Goal: Navigation & Orientation: Find specific page/section

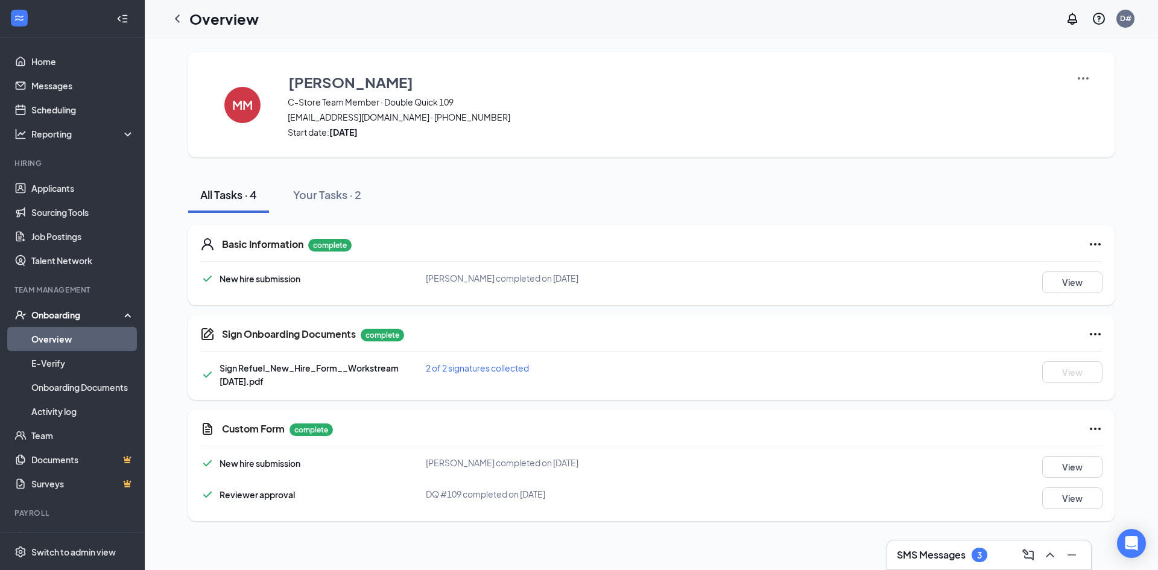
click at [176, 20] on icon "ChevronLeft" at bounding box center [177, 18] width 14 height 14
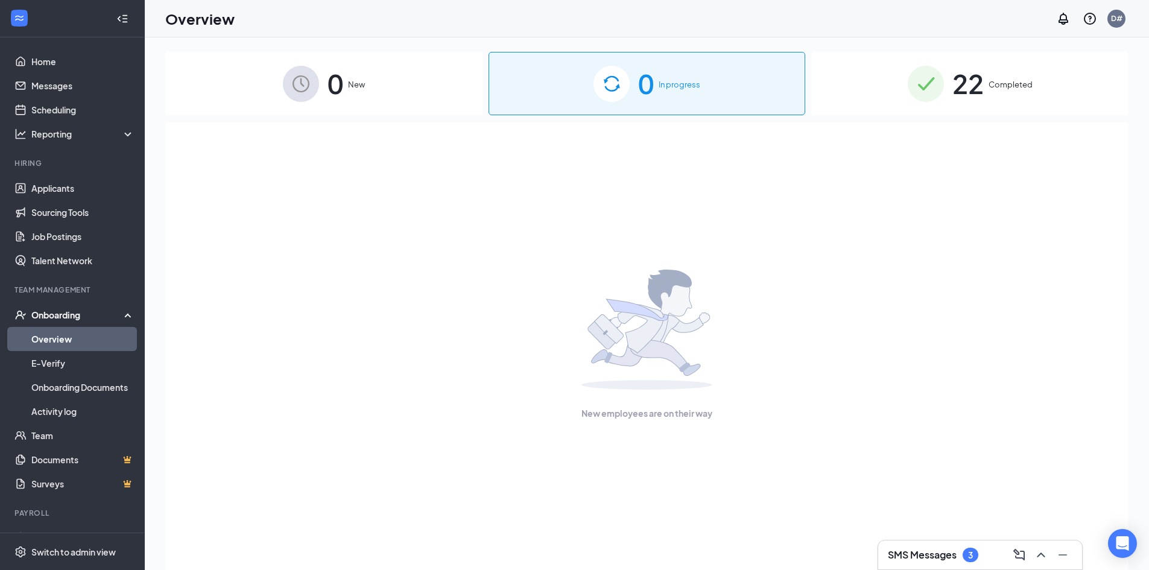
click at [1028, 94] on div "22 Completed" at bounding box center [969, 83] width 317 height 63
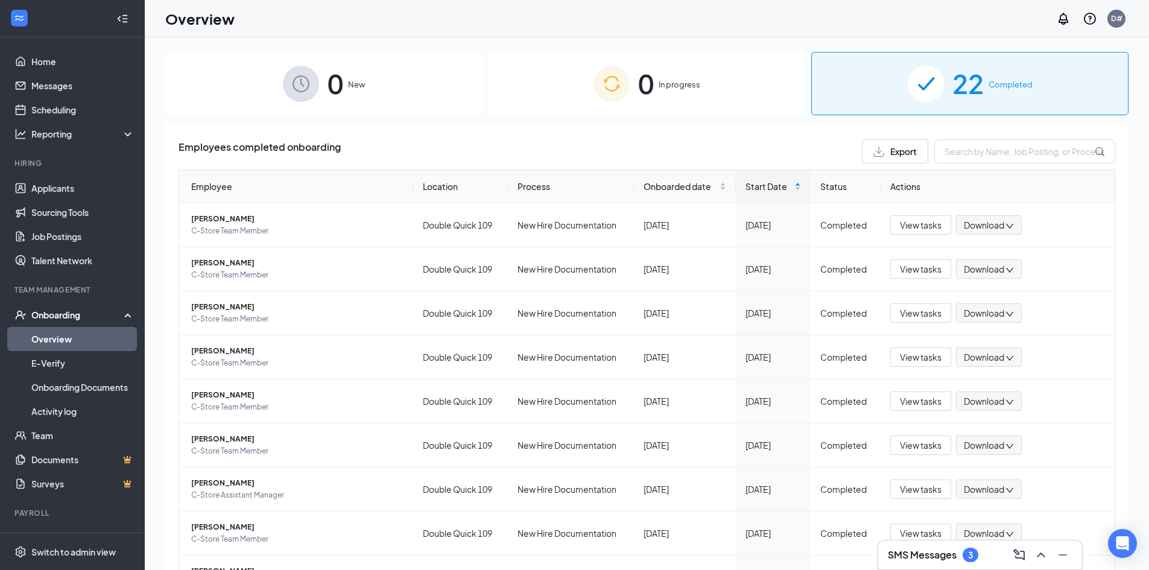
click at [265, 66] on div "0 New" at bounding box center [323, 83] width 317 height 63
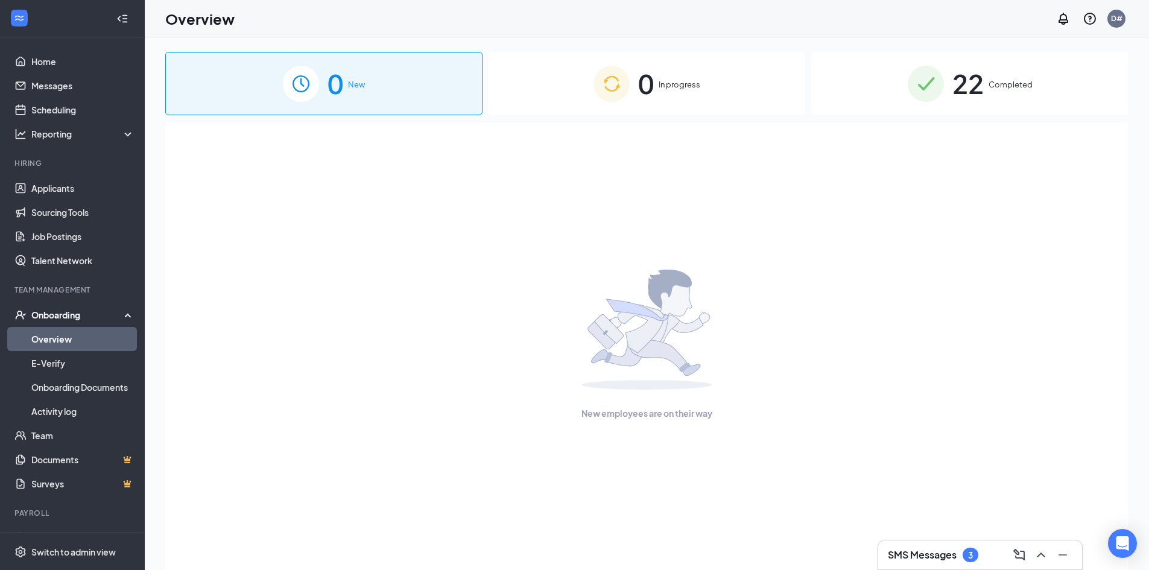
click at [592, 82] on div "0 In progress" at bounding box center [647, 83] width 317 height 63
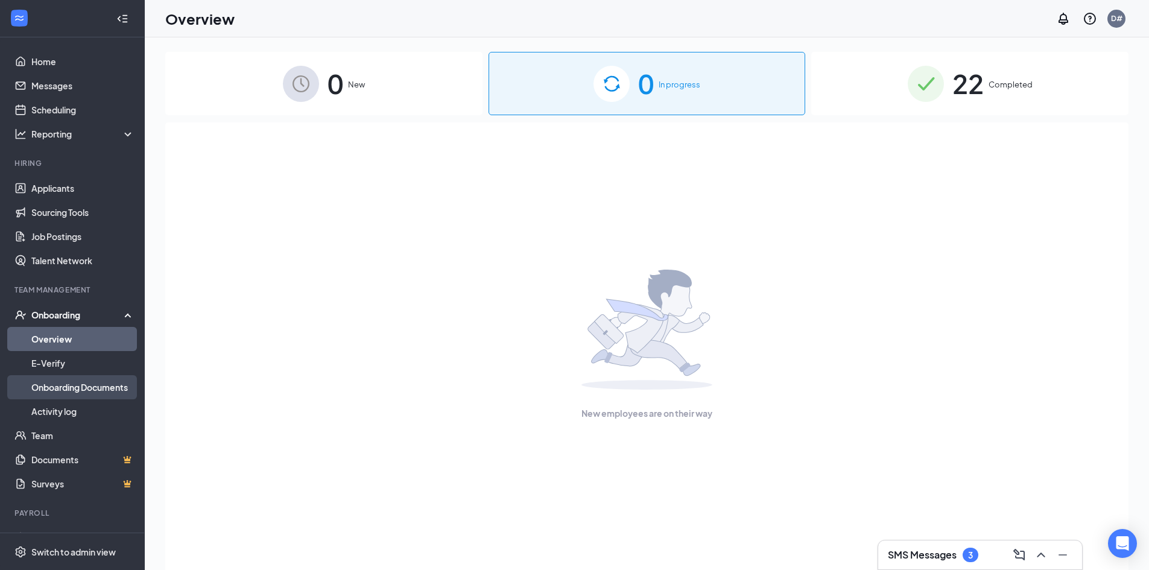
click at [49, 382] on link "Onboarding Documents" at bounding box center [82, 387] width 103 height 24
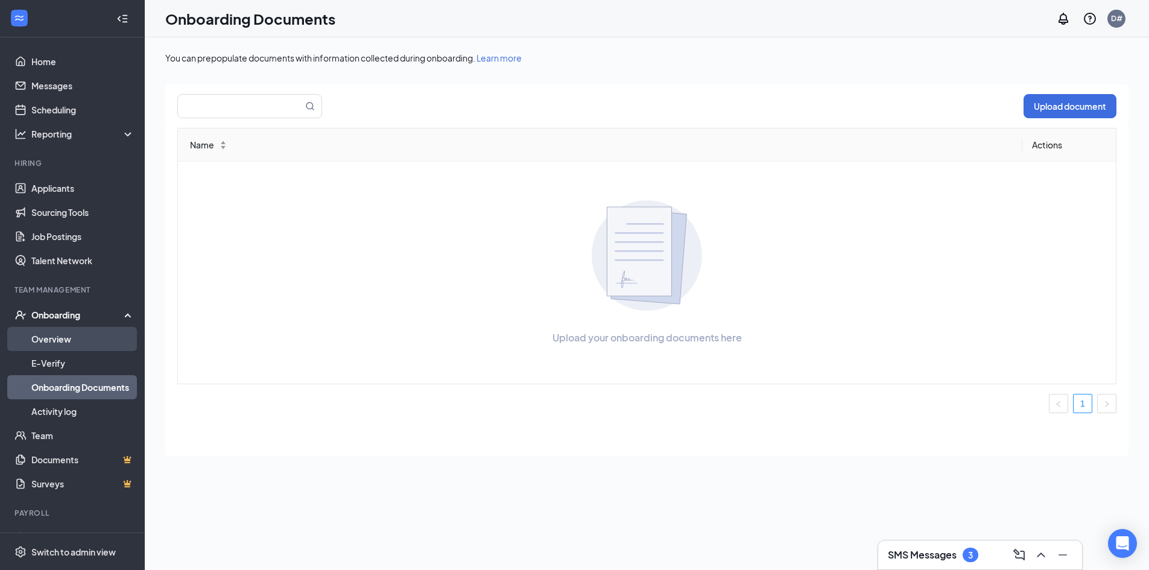
click at [57, 335] on link "Overview" at bounding box center [82, 339] width 103 height 24
